Goal: Complete application form

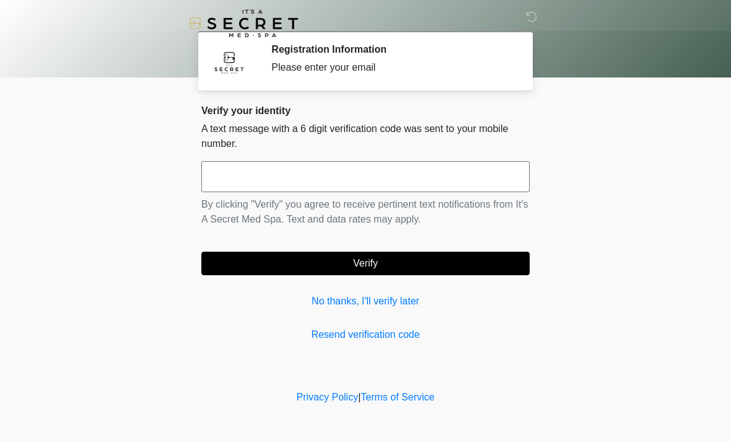
click at [398, 179] on input "text" at bounding box center [365, 176] width 328 height 31
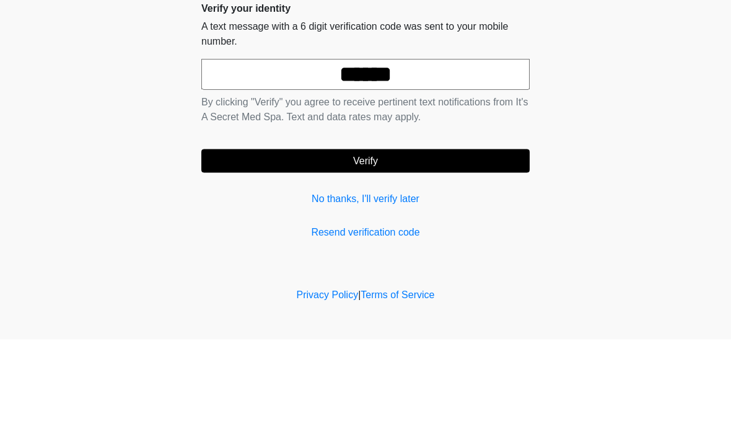
type input "******"
click at [311, 251] on button "Verify" at bounding box center [365, 263] width 328 height 24
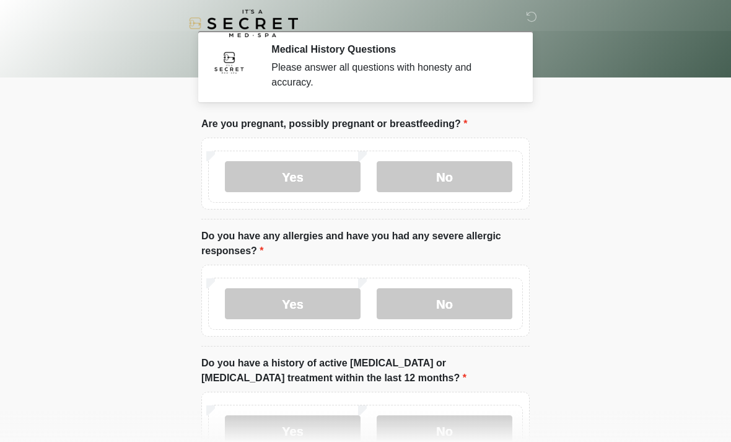
click at [439, 173] on label "No" at bounding box center [445, 176] width 136 height 31
click at [406, 305] on label "No" at bounding box center [445, 303] width 136 height 31
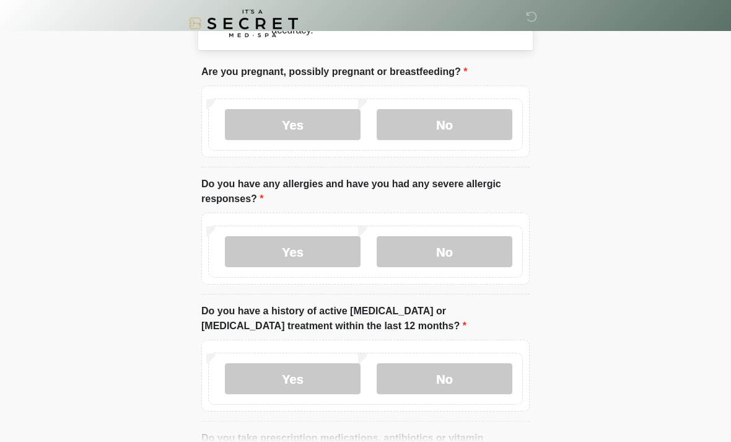
click at [421, 380] on label "No" at bounding box center [445, 378] width 136 height 31
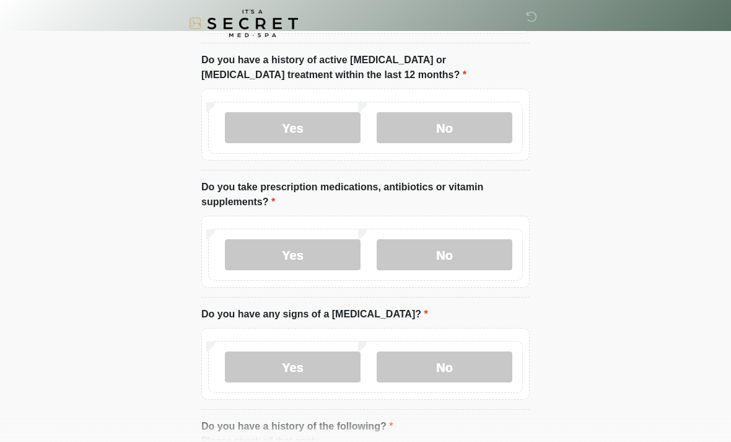
scroll to position [315, 0]
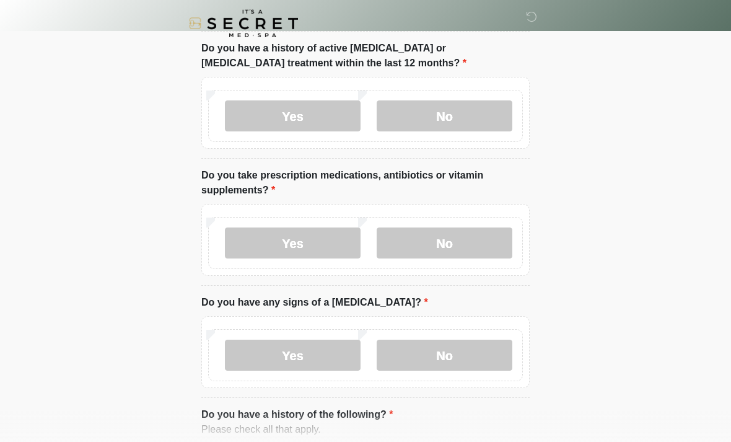
click at [266, 255] on label "Yes" at bounding box center [293, 242] width 136 height 31
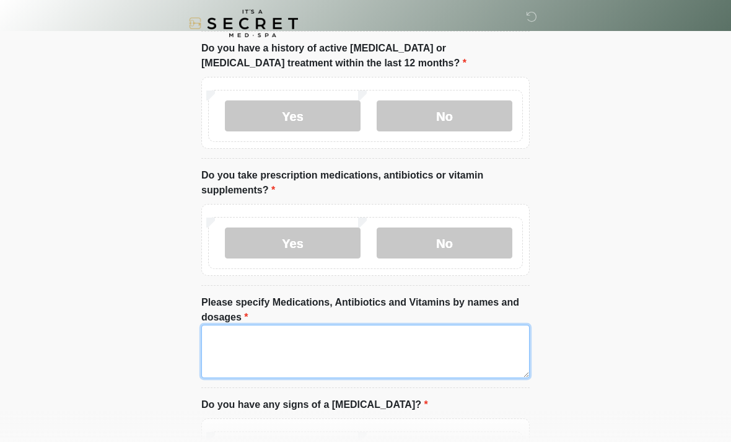
click at [246, 340] on textarea "Please specify Medications, Antibiotics and Vitamins by names and dosages" at bounding box center [365, 351] width 328 height 53
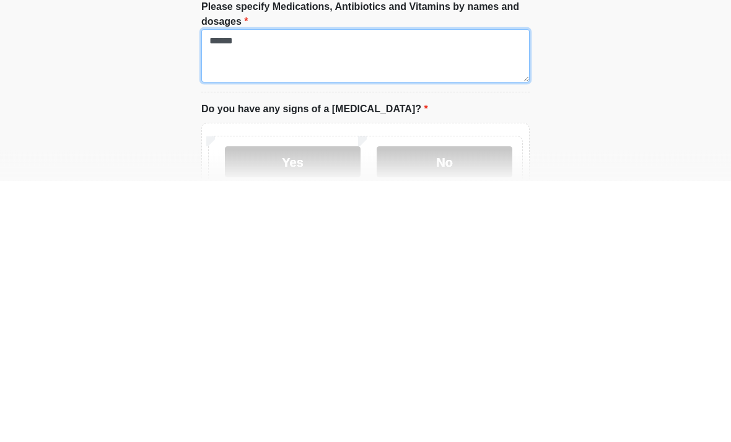
type textarea "******"
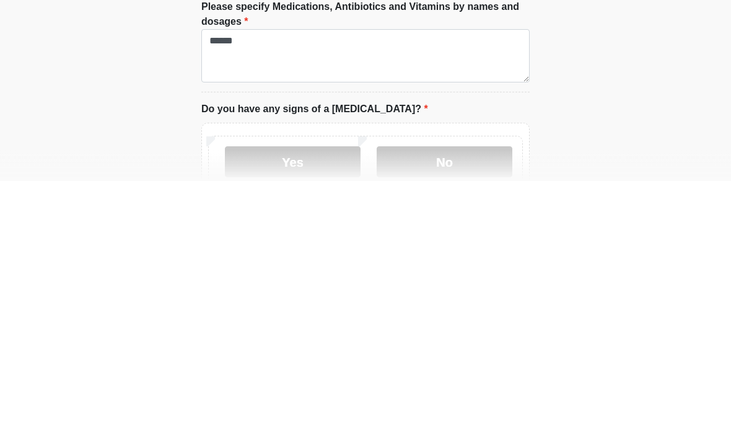
click at [453, 408] on label "No" at bounding box center [445, 423] width 136 height 31
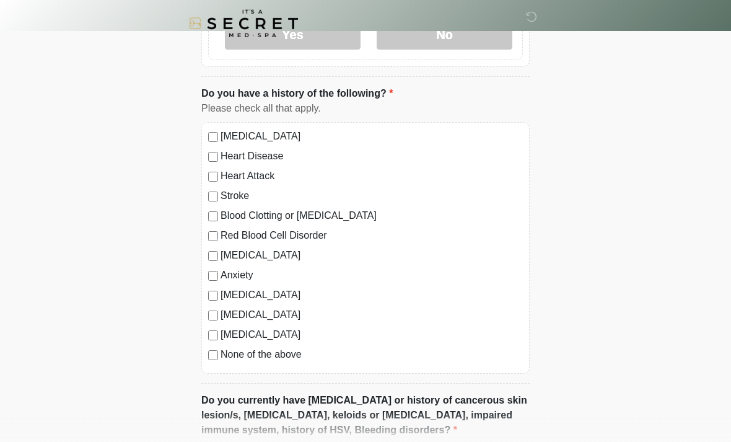
scroll to position [756, 0]
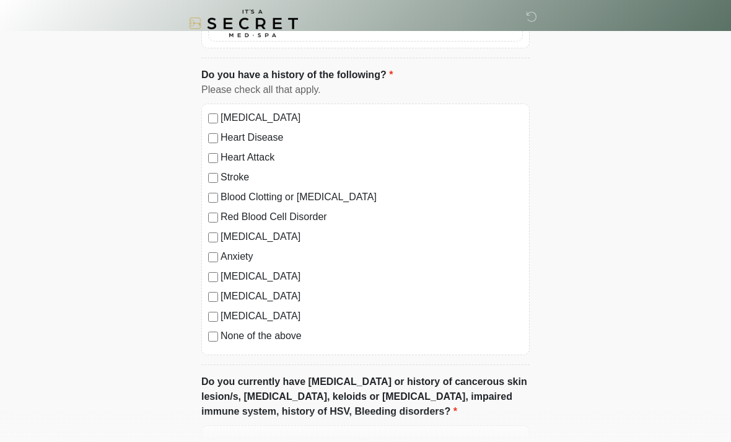
click at [240, 339] on label "None of the above" at bounding box center [371, 335] width 302 height 15
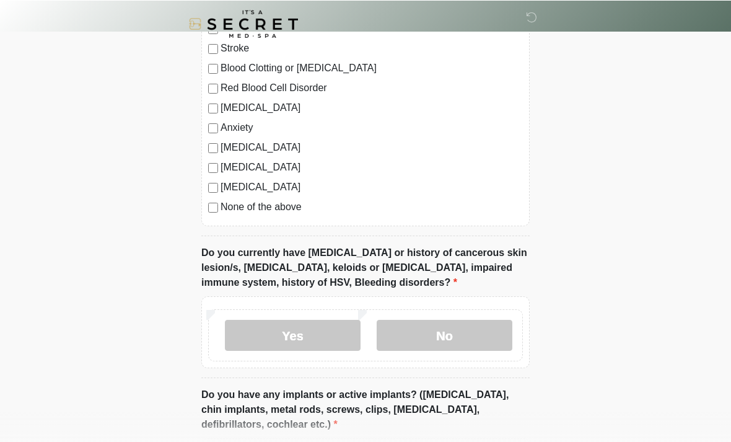
click at [461, 336] on label "No" at bounding box center [445, 334] width 136 height 31
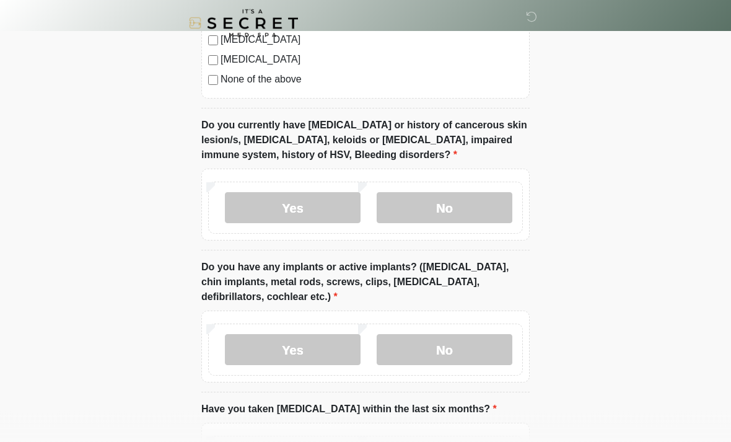
click at [456, 342] on label "No" at bounding box center [445, 349] width 136 height 31
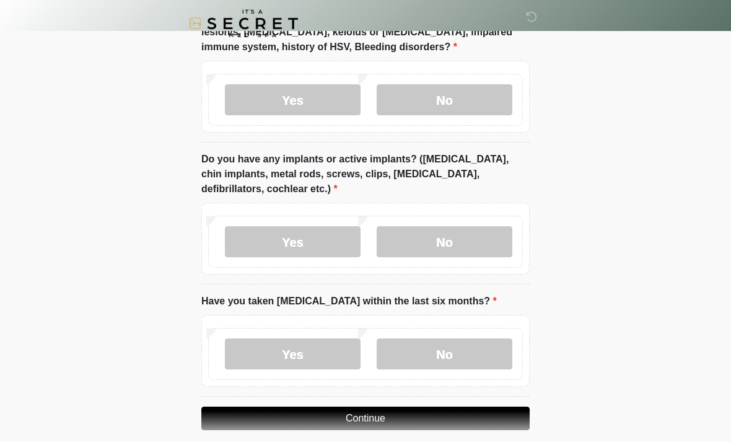
click at [450, 361] on label "No" at bounding box center [445, 353] width 136 height 31
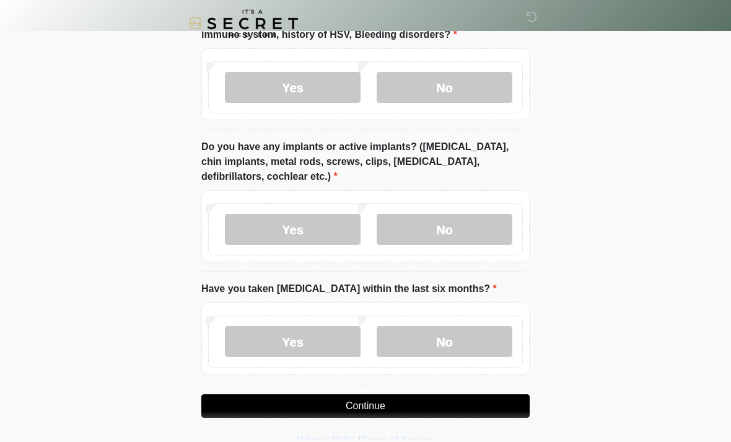
click at [417, 409] on button "Continue" at bounding box center [365, 406] width 328 height 24
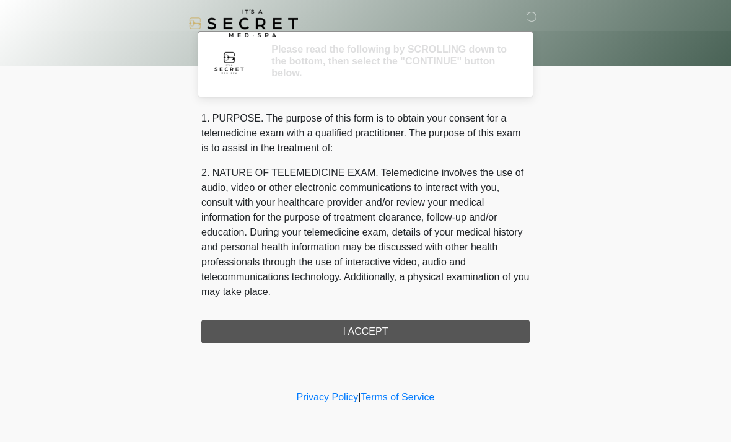
scroll to position [0, 0]
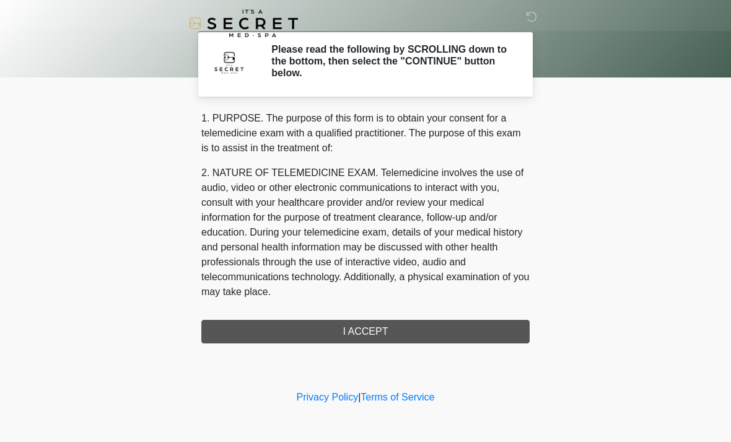
click at [415, 338] on div "1. PURPOSE. The purpose of this form is to obtain your consent for a telemedici…" at bounding box center [365, 227] width 328 height 232
click at [422, 335] on div "1. PURPOSE. The purpose of this form is to obtain your consent for a telemedici…" at bounding box center [365, 227] width 328 height 232
click at [369, 330] on div "1. PURPOSE. The purpose of this form is to obtain your consent for a telemedici…" at bounding box center [365, 227] width 328 height 232
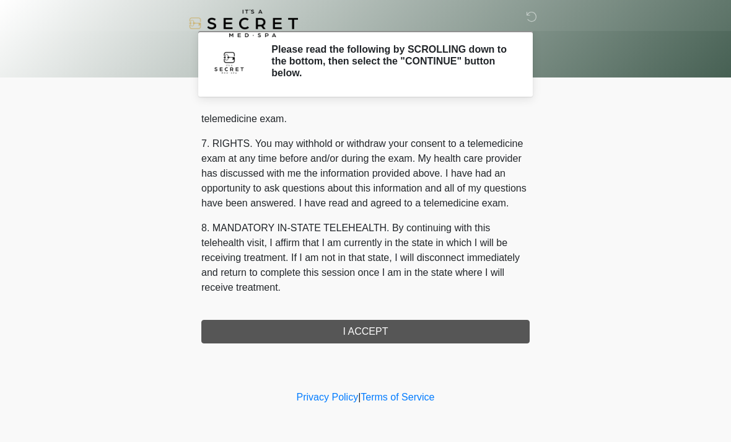
click at [369, 336] on button "I ACCEPT" at bounding box center [365, 332] width 328 height 24
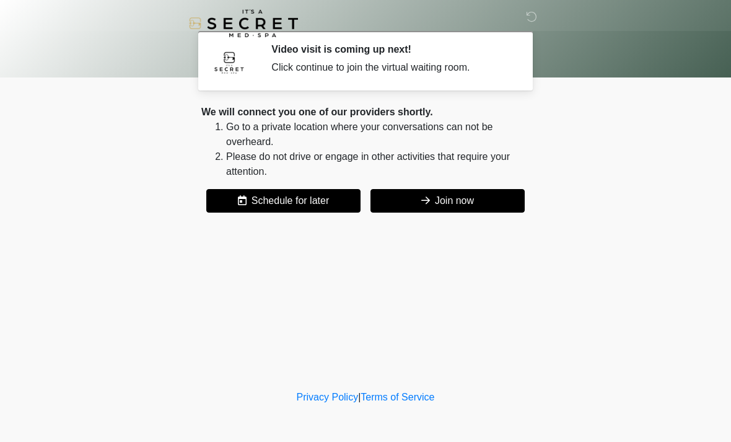
click at [461, 193] on button "Join now" at bounding box center [447, 201] width 154 height 24
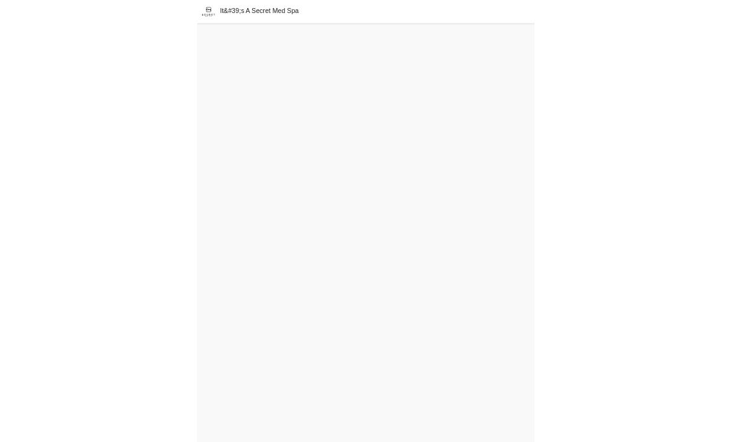
scroll to position [4, 0]
